Goal: Entertainment & Leisure: Consume media (video, audio)

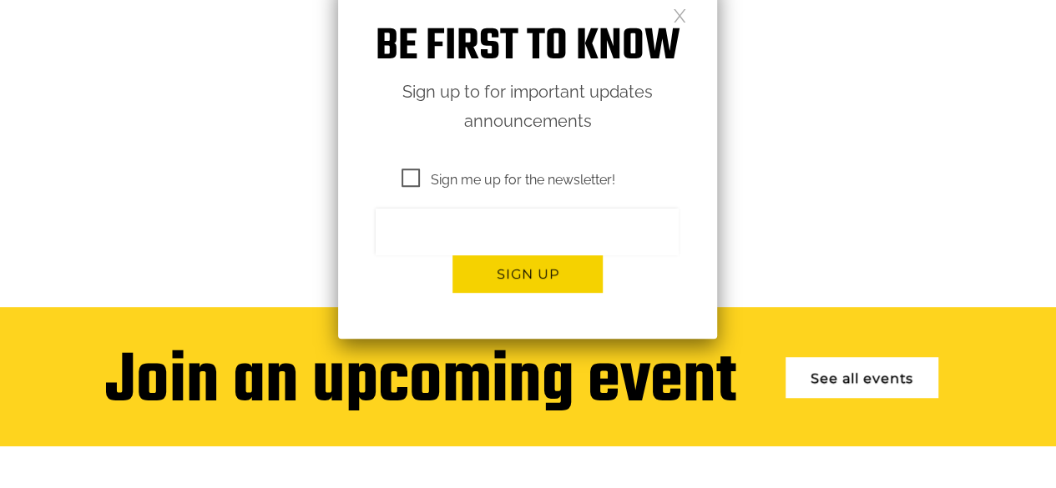
scroll to position [334, 0]
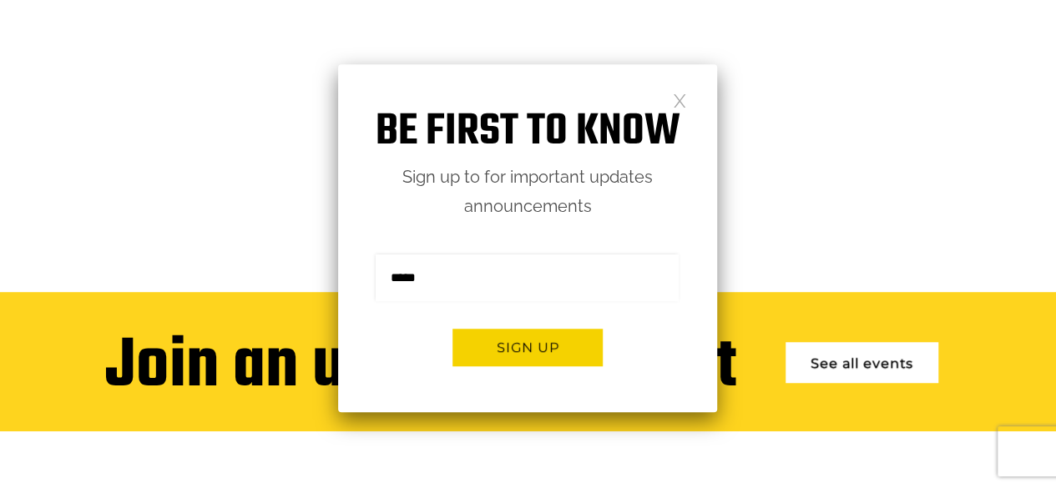
click at [676, 98] on link at bounding box center [680, 100] width 14 height 14
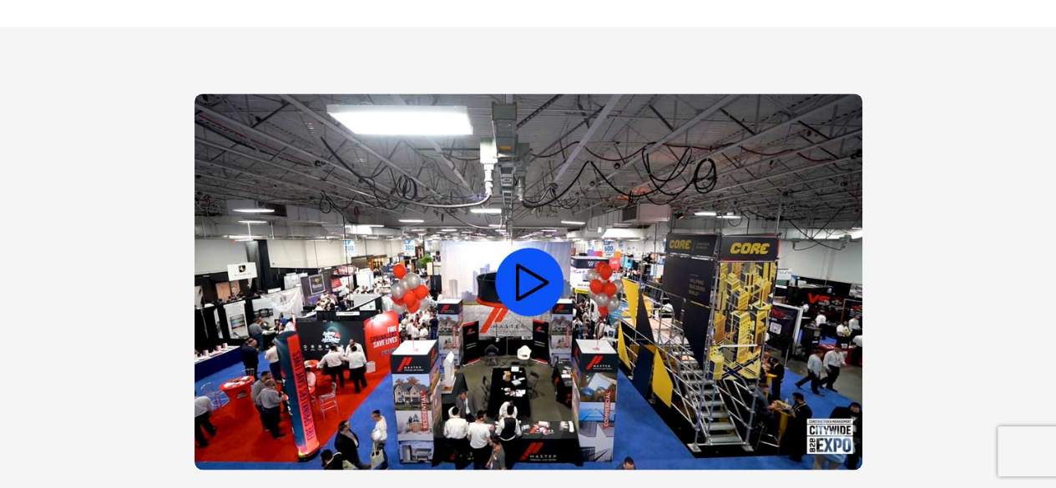
scroll to position [1307, 0]
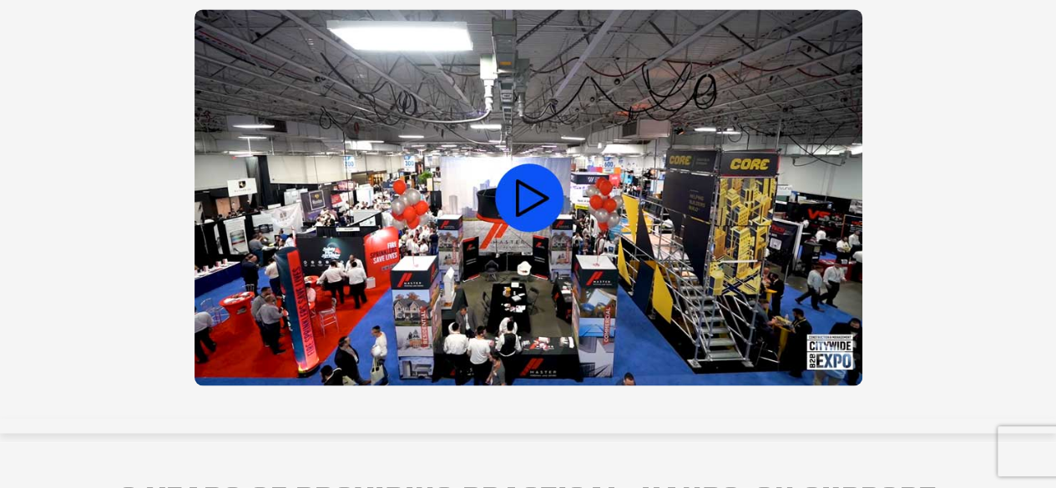
click at [541, 196] on video at bounding box center [528, 197] width 668 height 376
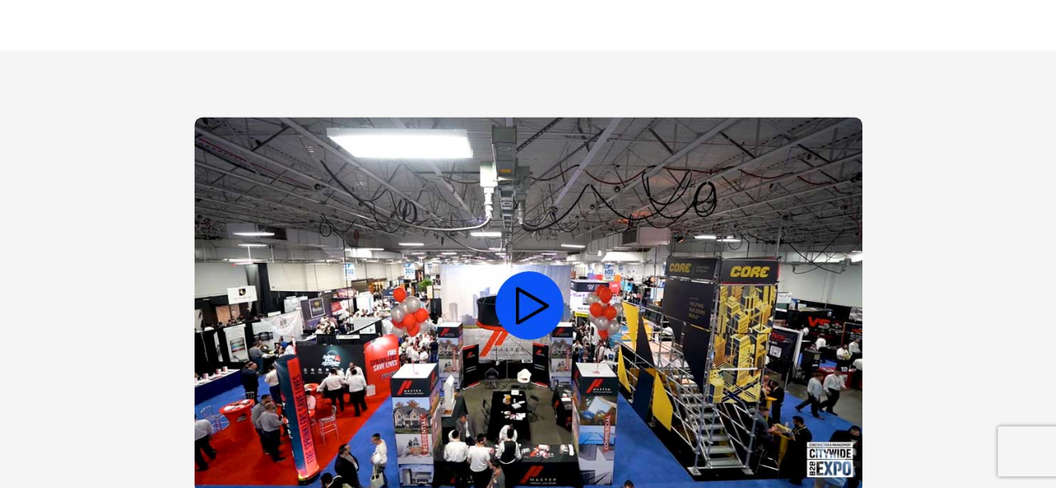
scroll to position [1224, 0]
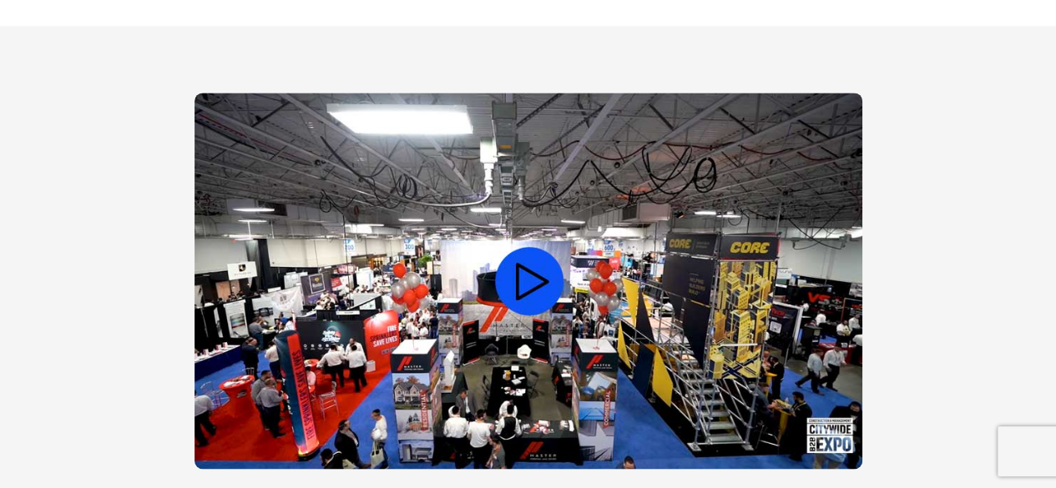
click at [538, 264] on video at bounding box center [528, 281] width 668 height 376
click at [534, 263] on video at bounding box center [528, 281] width 668 height 376
click at [558, 270] on video at bounding box center [528, 281] width 668 height 376
click at [551, 270] on video at bounding box center [528, 281] width 668 height 376
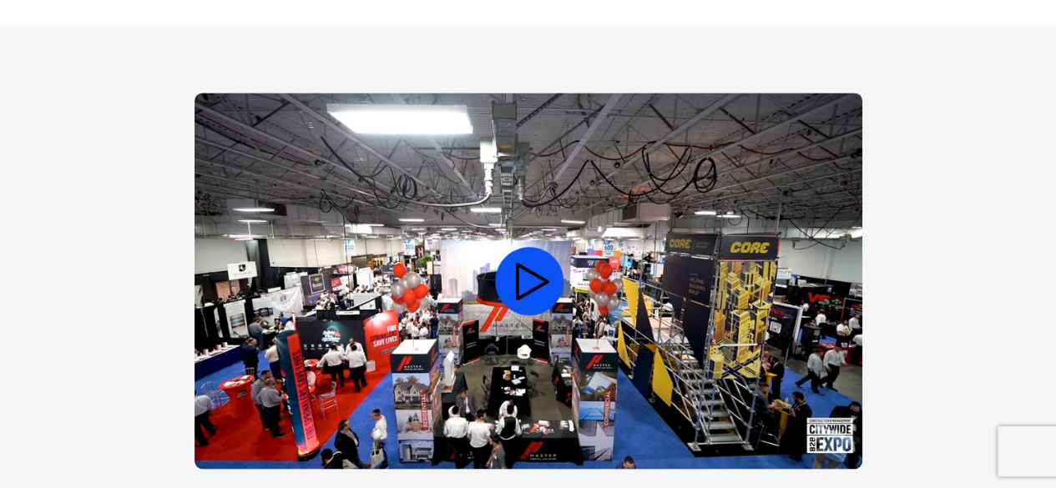
click at [546, 268] on video at bounding box center [528, 281] width 668 height 376
click at [531, 304] on video at bounding box center [528, 281] width 668 height 376
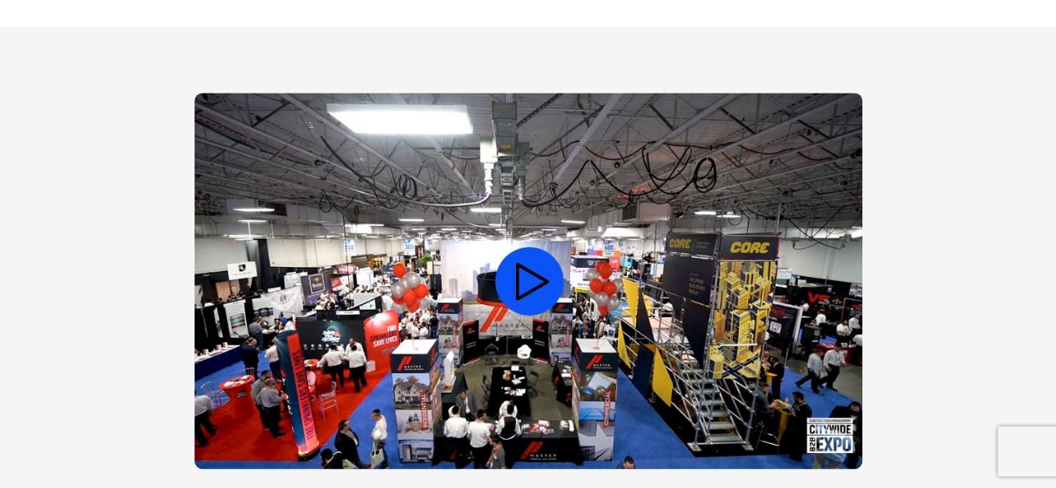
click at [512, 318] on video at bounding box center [528, 281] width 668 height 376
click at [551, 211] on video at bounding box center [528, 281] width 668 height 376
click at [509, 376] on video at bounding box center [528, 281] width 668 height 376
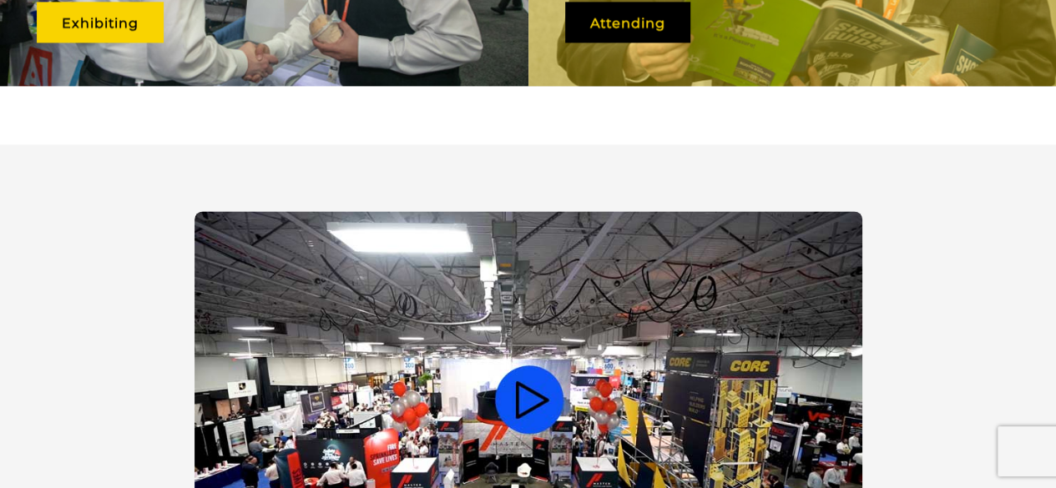
click at [509, 376] on video at bounding box center [528, 399] width 668 height 376
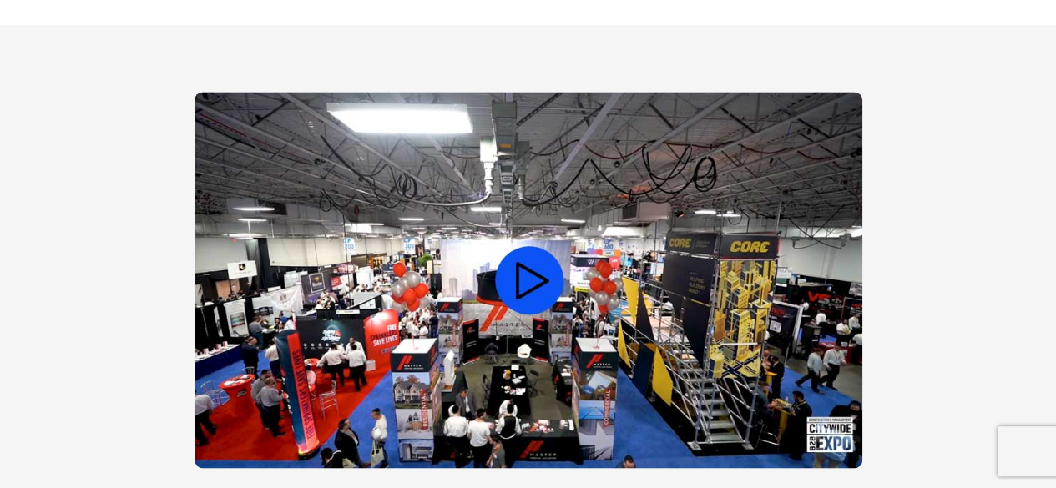
scroll to position [1224, 0]
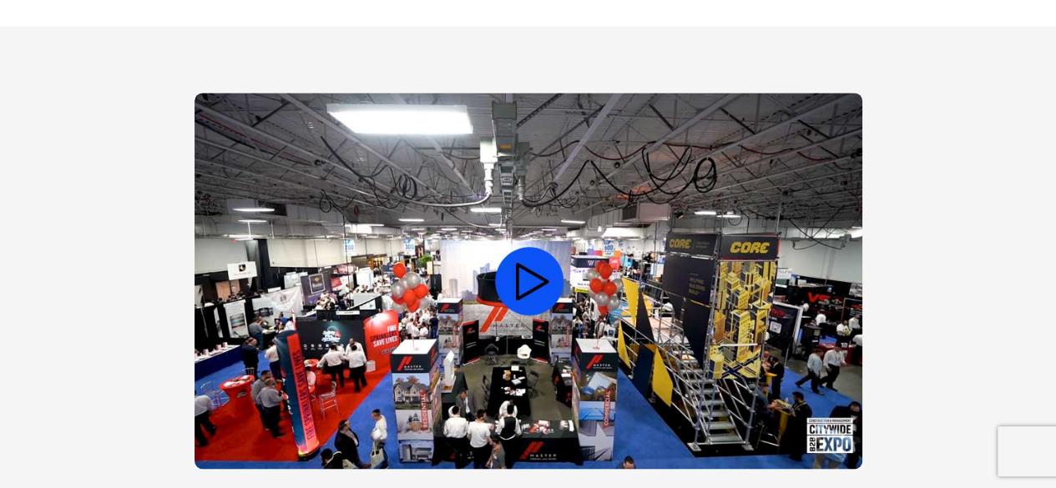
click at [469, 257] on video at bounding box center [528, 281] width 668 height 376
click at [483, 265] on video at bounding box center [528, 281] width 668 height 376
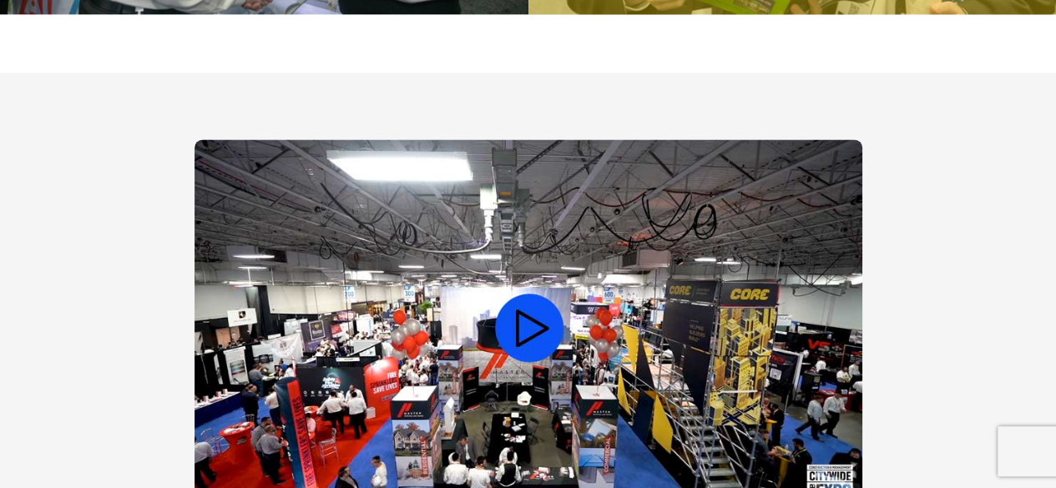
scroll to position [1140, 0]
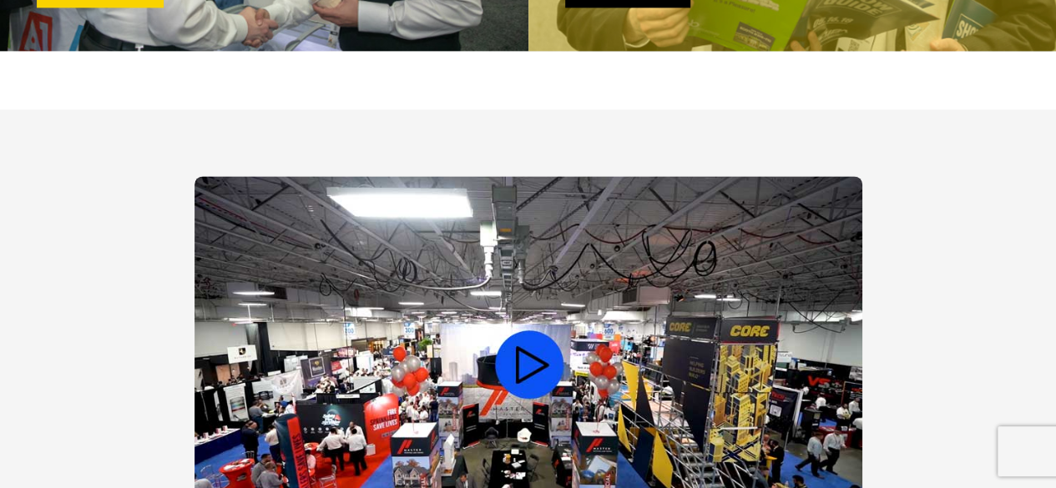
click at [514, 344] on video at bounding box center [528, 364] width 668 height 376
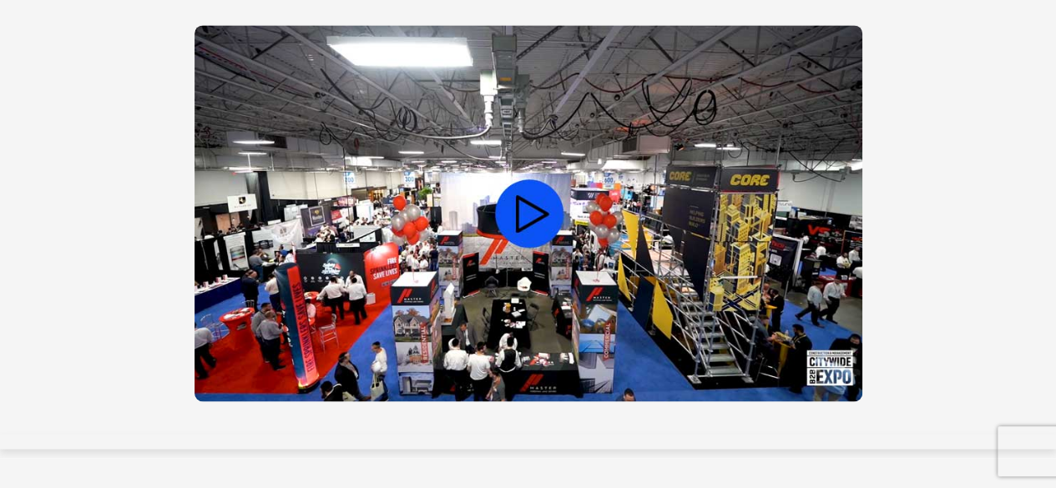
scroll to position [1307, 0]
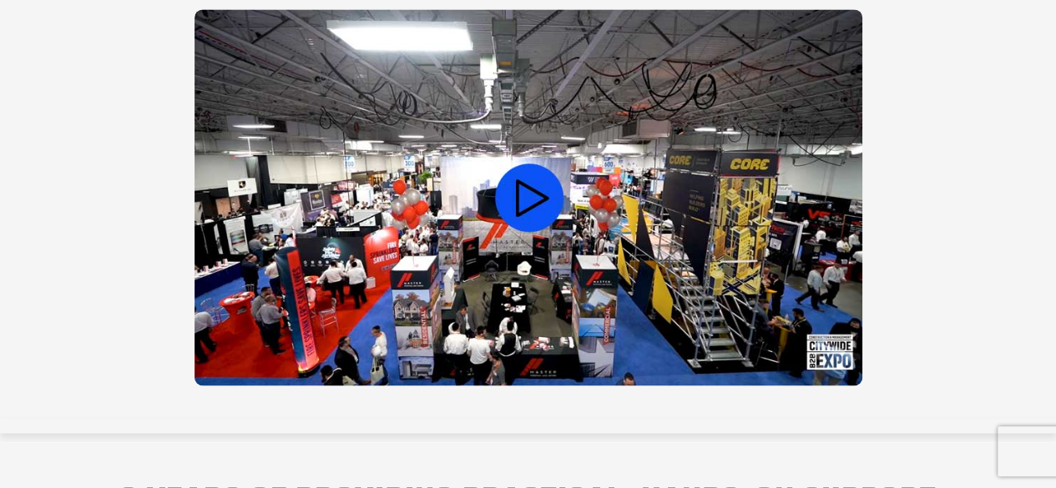
click at [559, 246] on video at bounding box center [528, 197] width 668 height 376
click at [545, 194] on video at bounding box center [528, 197] width 668 height 376
click at [543, 196] on video at bounding box center [528, 197] width 668 height 376
drag, startPoint x: 176, startPoint y: 356, endPoint x: 230, endPoint y: 341, distance: 56.1
click at [177, 356] on div at bounding box center [528, 200] width 1031 height 383
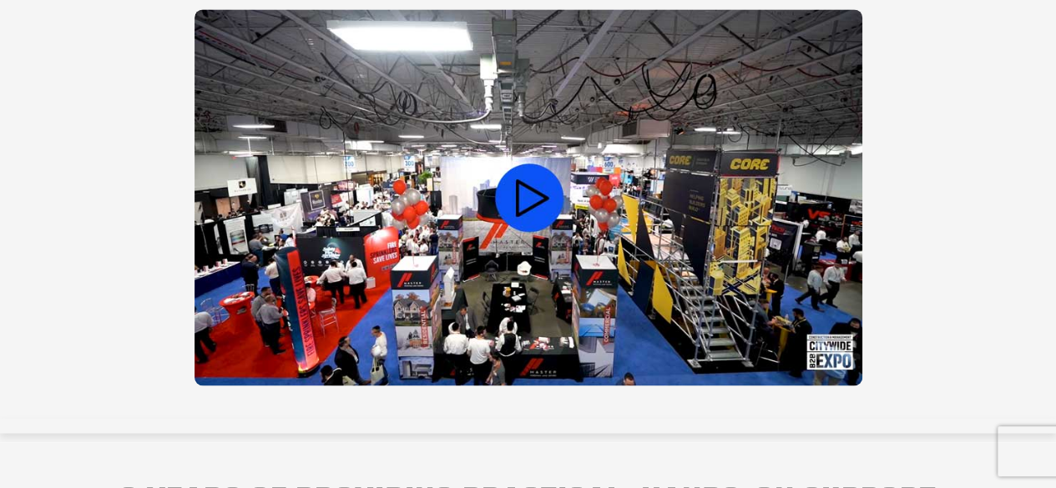
click at [488, 216] on video at bounding box center [528, 197] width 668 height 376
click at [557, 275] on video at bounding box center [528, 197] width 668 height 376
click at [553, 245] on video at bounding box center [528, 197] width 668 height 376
click at [519, 194] on video at bounding box center [528, 197] width 668 height 376
click at [552, 211] on video at bounding box center [528, 197] width 668 height 376
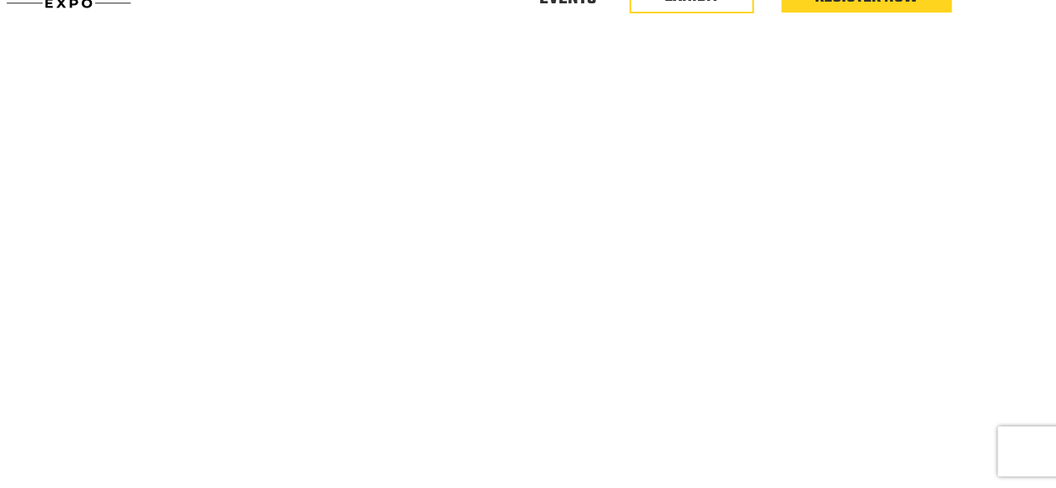
scroll to position [0, 0]
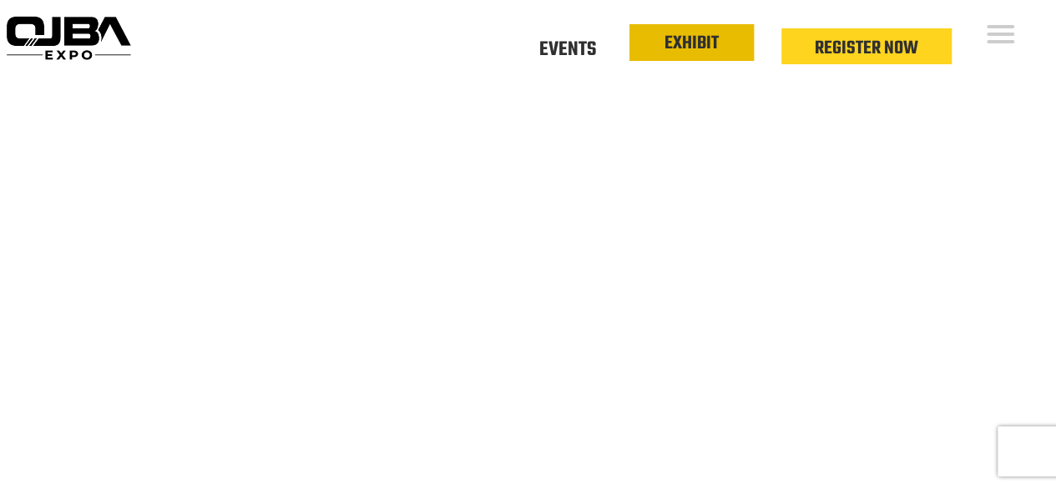
click at [684, 44] on link "EXHIBIT" at bounding box center [691, 43] width 54 height 28
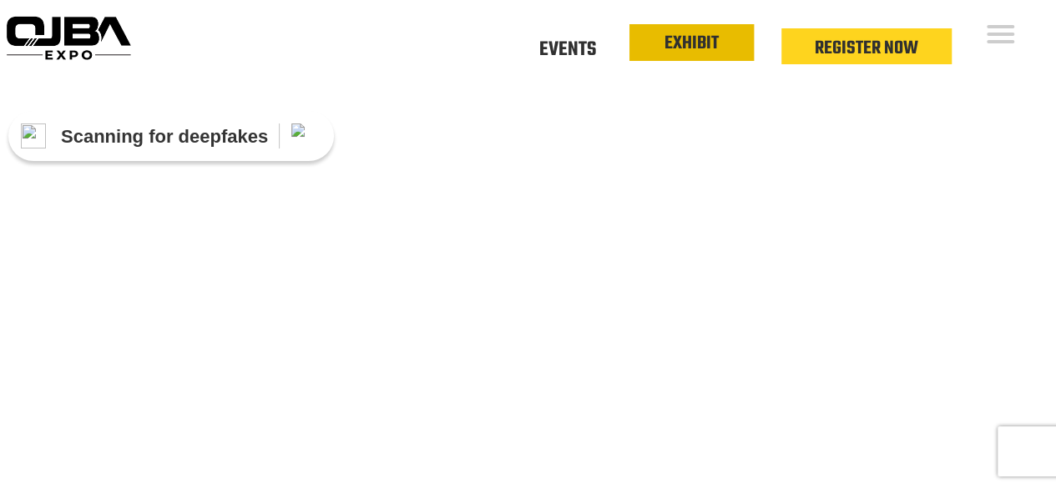
click at [689, 50] on link "EXHIBIT" at bounding box center [691, 43] width 54 height 28
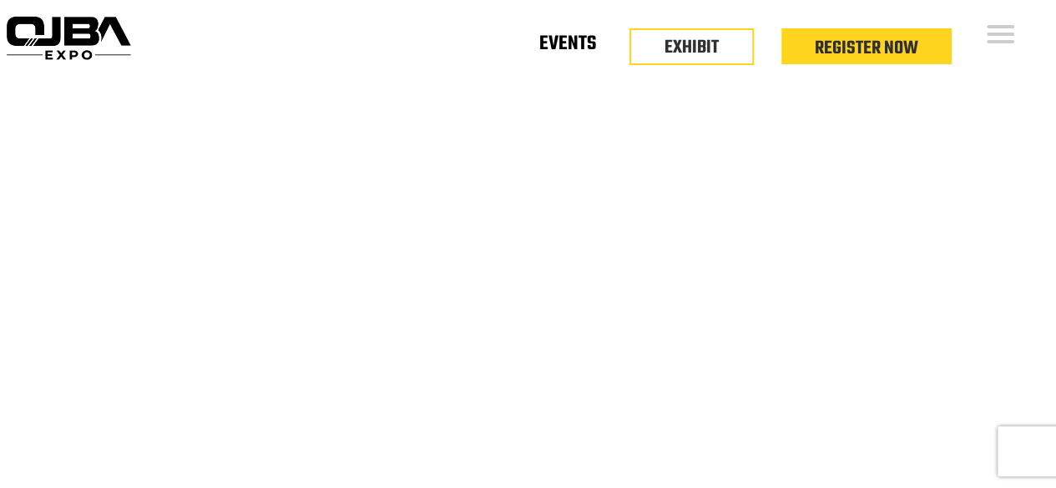
click at [563, 44] on link "Events" at bounding box center [567, 47] width 57 height 6
